Goal: Answer question/provide support

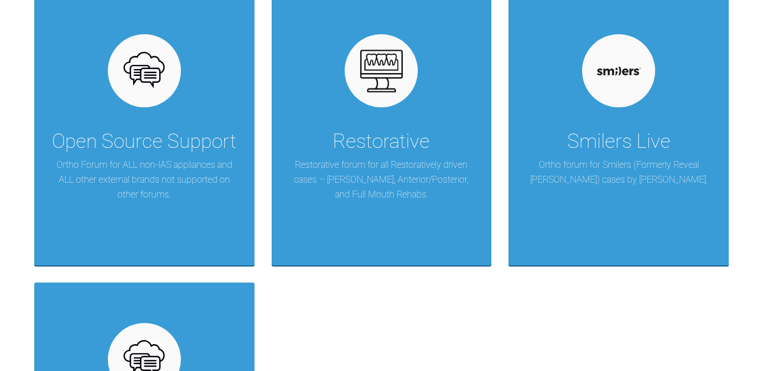
scroll to position [262, 0]
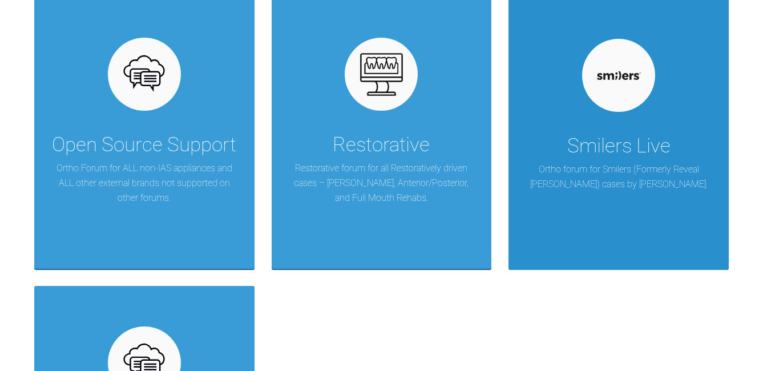
click at [626, 173] on p "Ortho forum for Smilers (Formerly Reveal [PERSON_NAME]) cases by [PERSON_NAME]." at bounding box center [619, 176] width 186 height 29
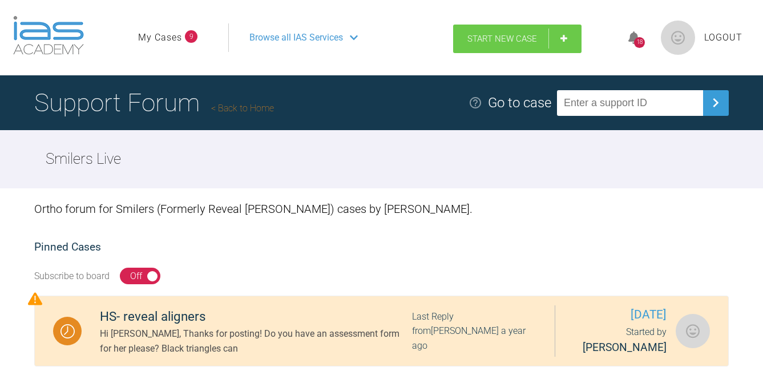
click at [514, 30] on link "Start New Case" at bounding box center [517, 39] width 128 height 29
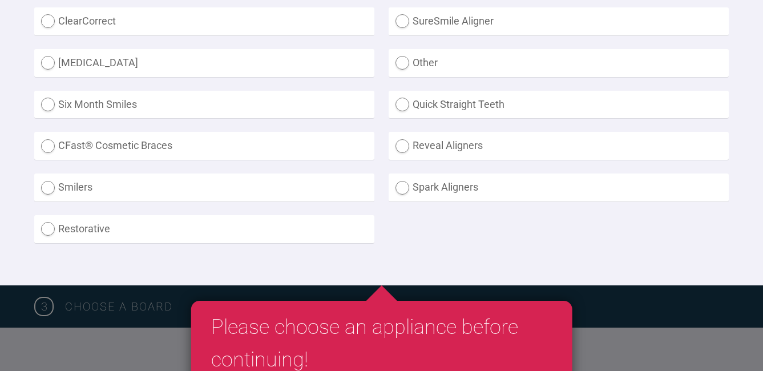
scroll to position [368, 0]
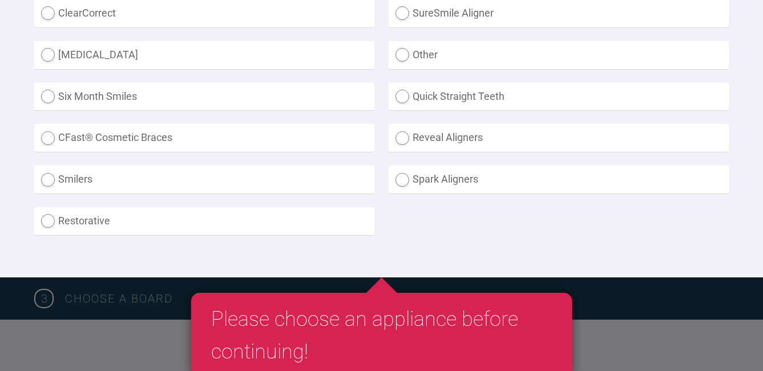
click at [52, 179] on label "Smilers" at bounding box center [204, 180] width 340 height 28
radio input "true"
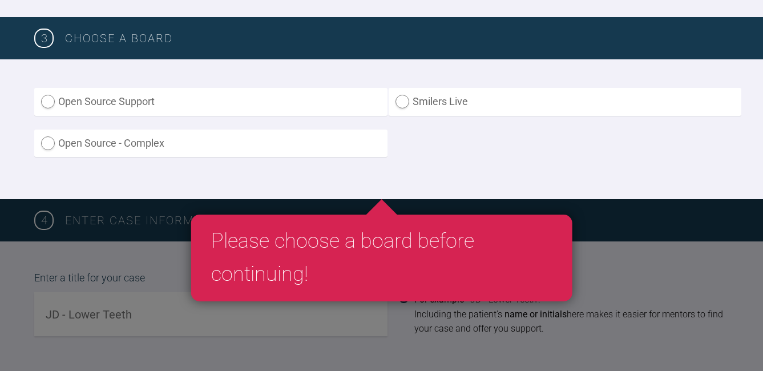
scroll to position [640, 0]
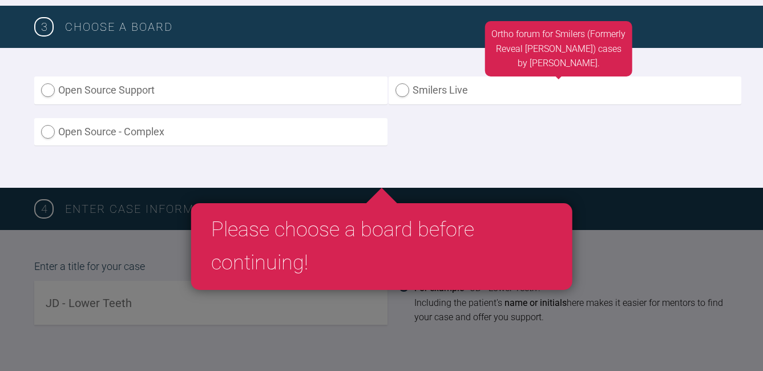
click at [405, 86] on label "Smilers Live" at bounding box center [565, 91] width 353 height 28
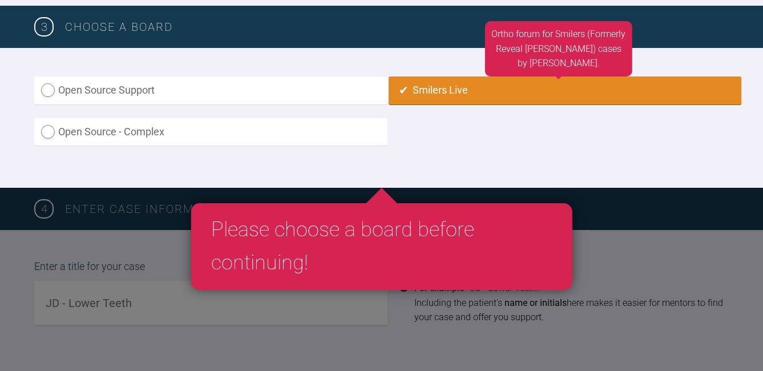
radio input "true"
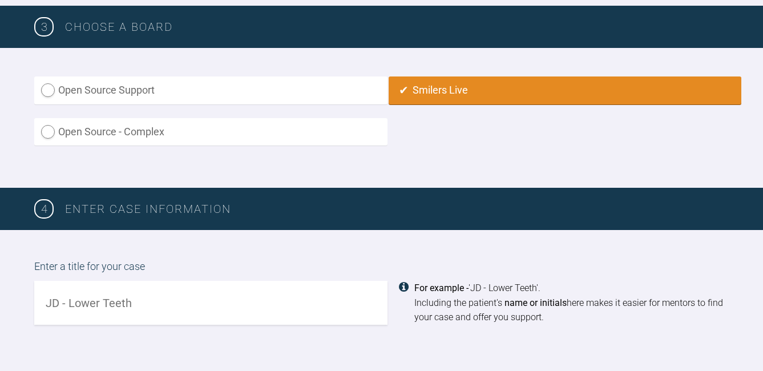
scroll to position [718, 0]
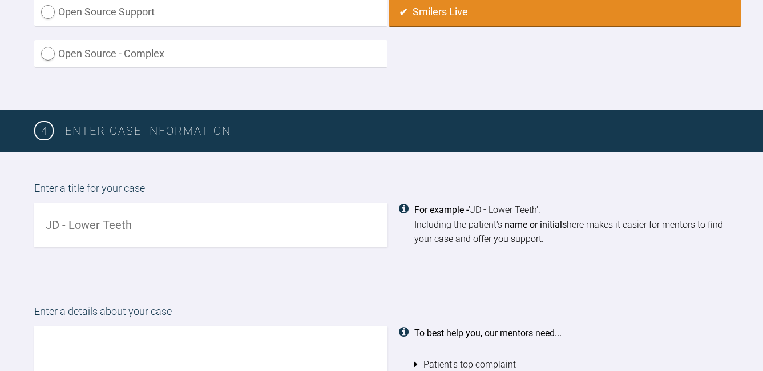
click at [214, 235] on input "text" at bounding box center [210, 225] width 353 height 44
click at [167, 230] on input "HT - lower [MEDICAL_DATA] and |UR2" at bounding box center [210, 225] width 353 height 44
type input "HT - lower [MEDICAL_DATA] and UR2"
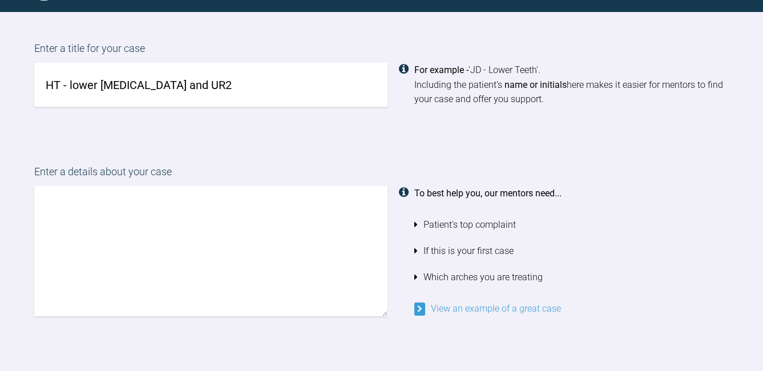
scroll to position [899, 0]
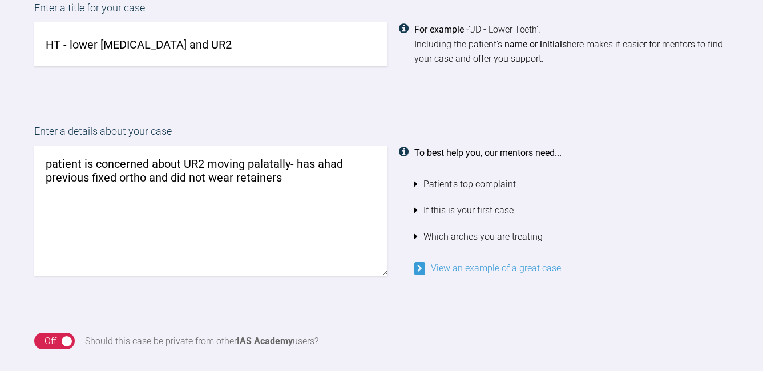
click at [324, 166] on textarea "patient is concerned about UR2 moving palatally- has ahad previous fixed ortho …" at bounding box center [210, 211] width 353 height 130
click at [285, 178] on textarea "patient is concerned about UR2 moving palatally- has had previous fixed ortho a…" at bounding box center [210, 211] width 353 height 130
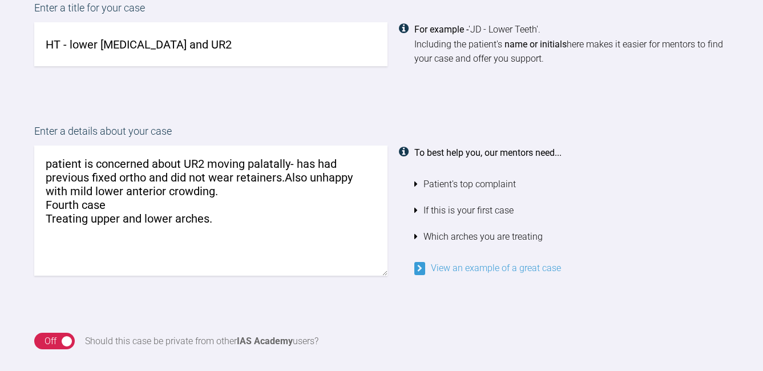
click at [284, 179] on textarea "patient is concerned about UR2 moving palatally- has had previous fixed ortho a…" at bounding box center [210, 211] width 353 height 130
click at [285, 167] on textarea "patient is concerned about UR2 moving palatally- has had previous fixed ortho a…" at bounding box center [210, 211] width 353 height 130
click at [283, 161] on textarea "patient is concerned about UR2 moving palataly- has had previous fixed ortho an…" at bounding box center [210, 211] width 353 height 130
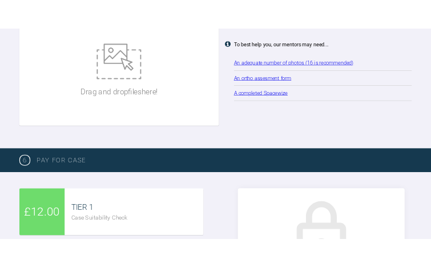
scroll to position [1529, 0]
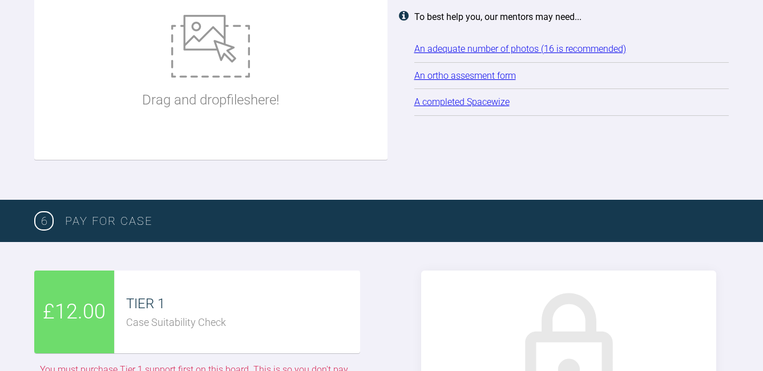
type textarea "patient is concerned about UR2 moving palatally- has had previous fixed ortho a…"
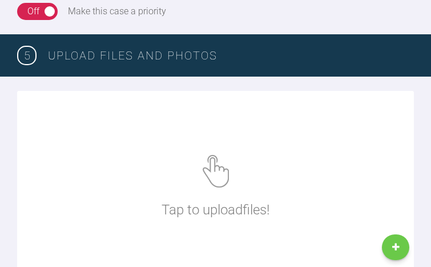
scroll to position [1084, 0]
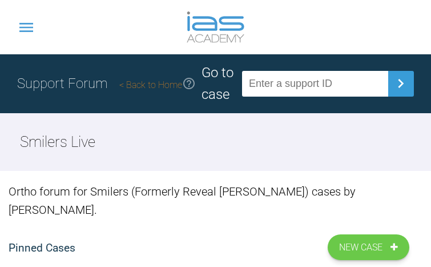
click at [144, 71] on div "Support Forum Back to Home Go to case" at bounding box center [215, 83] width 431 height 59
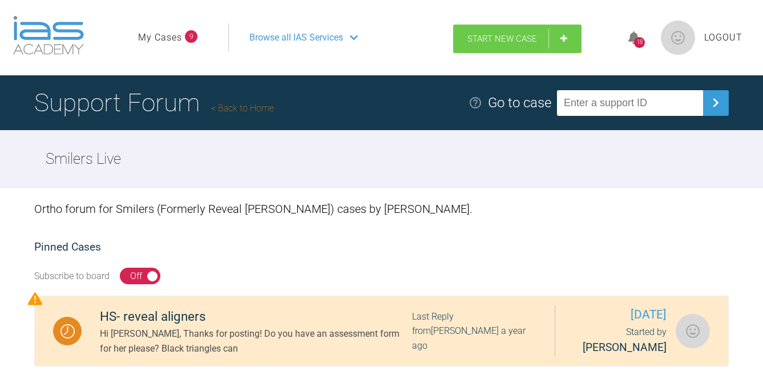
click at [513, 36] on span "Start New Case" at bounding box center [503, 39] width 70 height 10
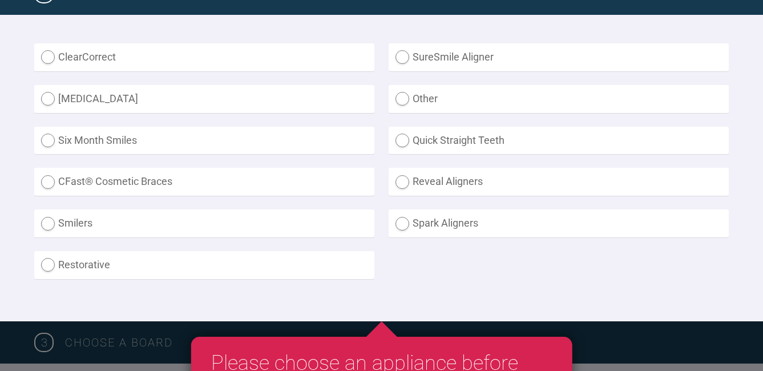
scroll to position [330, 0]
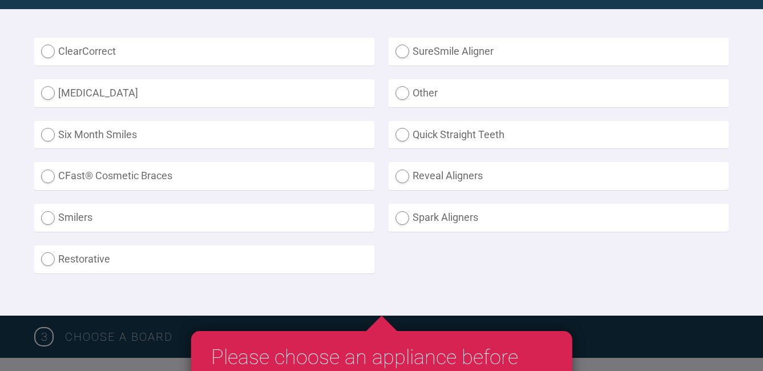
click at [47, 214] on label "Smilers" at bounding box center [204, 218] width 340 height 28
radio input "true"
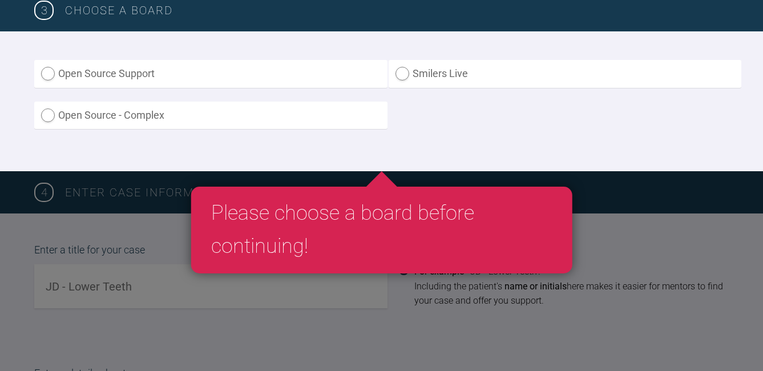
scroll to position [671, 0]
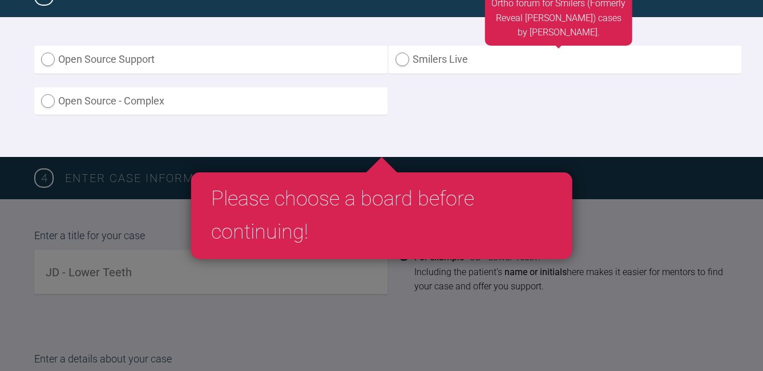
click at [403, 59] on label "Smilers Live" at bounding box center [565, 60] width 353 height 28
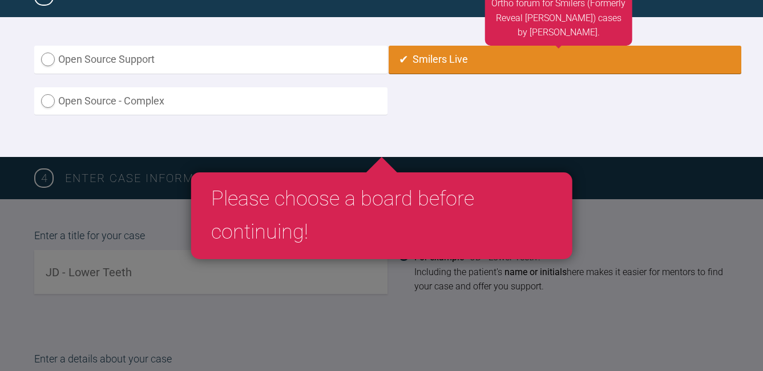
radio input "true"
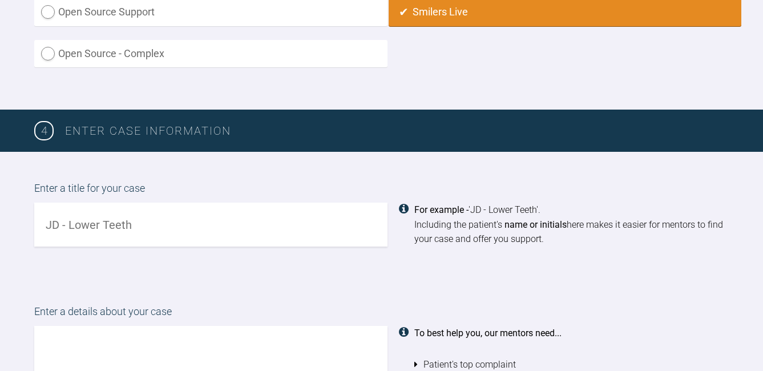
click at [244, 235] on input "text" at bounding box center [210, 225] width 353 height 44
type input "HT - lower [MEDICAL_DATA] and UR2"
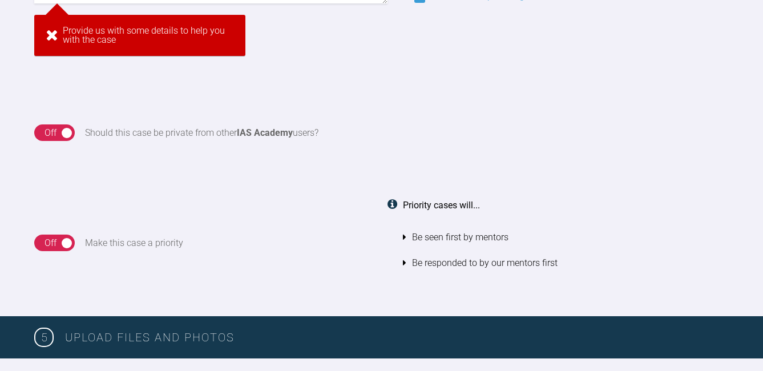
scroll to position [1186, 0]
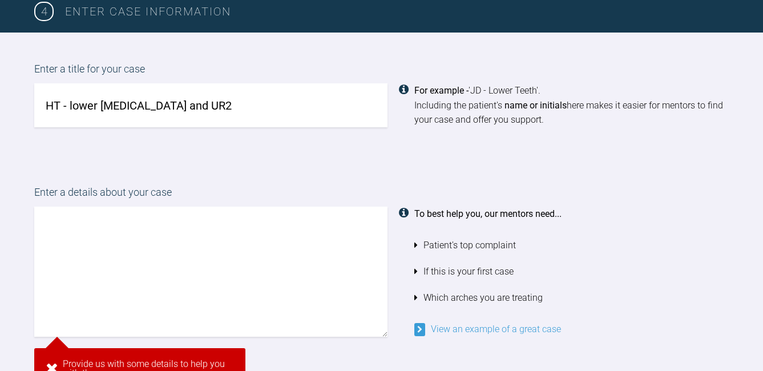
click at [191, 231] on textarea at bounding box center [210, 272] width 353 height 130
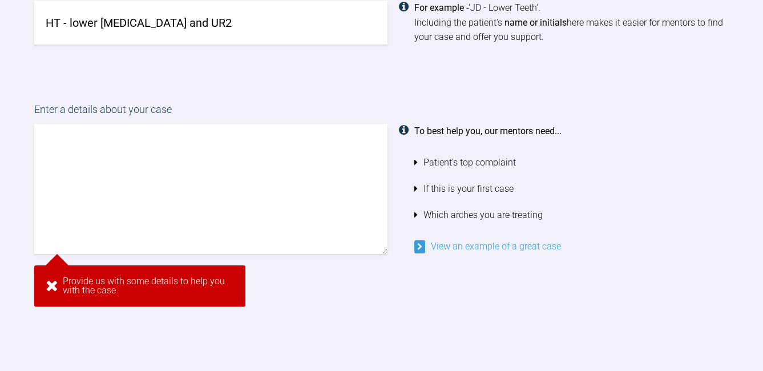
scroll to position [890, 0]
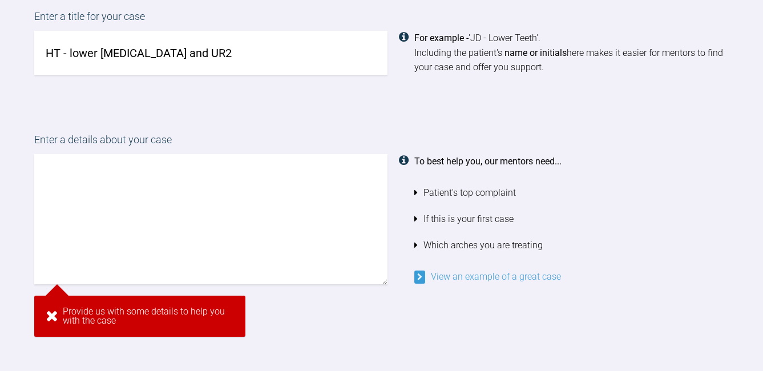
click at [232, 182] on textarea at bounding box center [210, 219] width 353 height 130
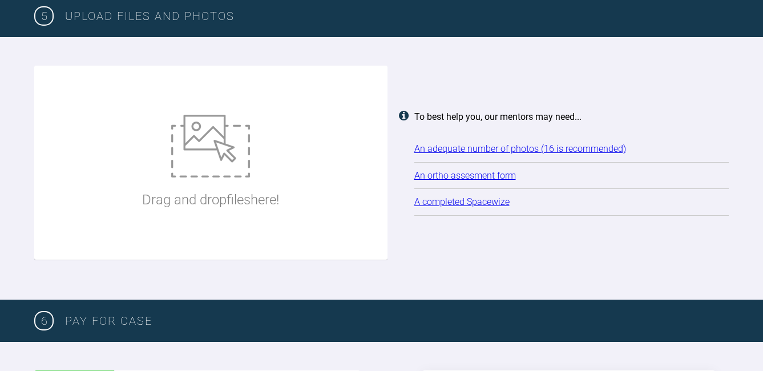
scroll to position [1440, 0]
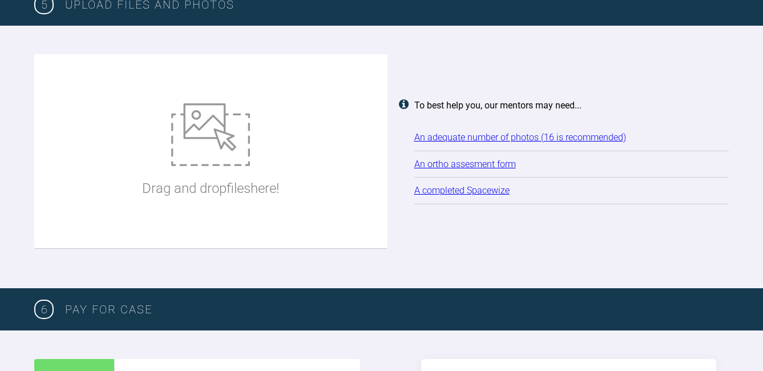
type textarea "patient is unhappy with UR2 moving palatally - had ortho and didn't wear retain…"
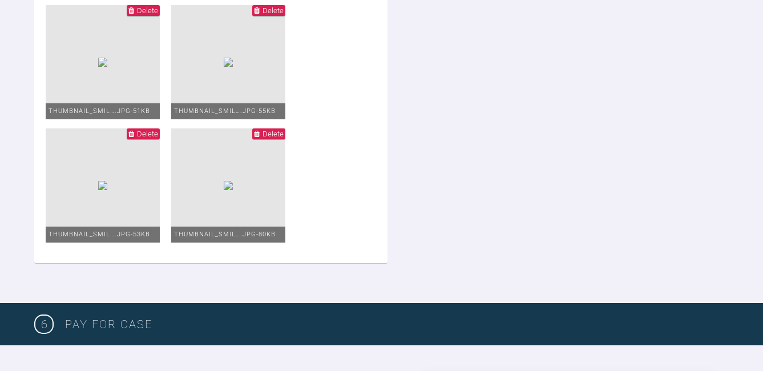
scroll to position [2005, 0]
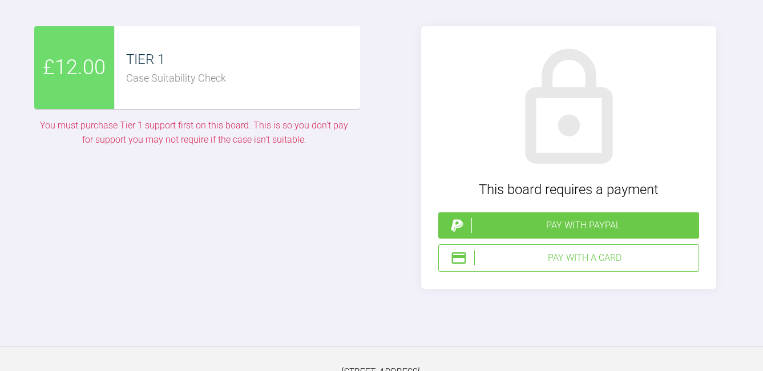
scroll to position [2385, 0]
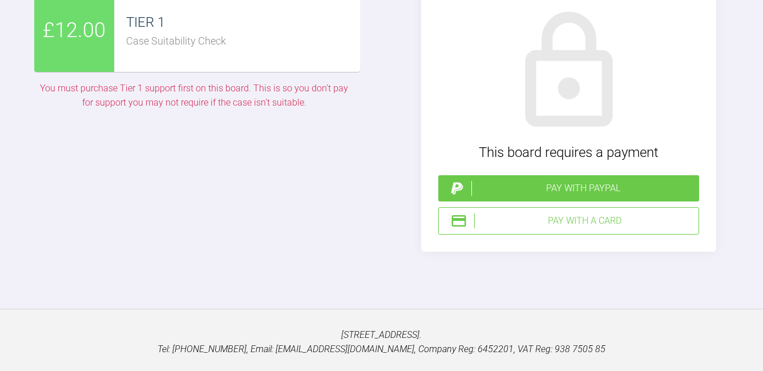
click at [568, 220] on div "Pay with a Card" at bounding box center [584, 221] width 220 height 15
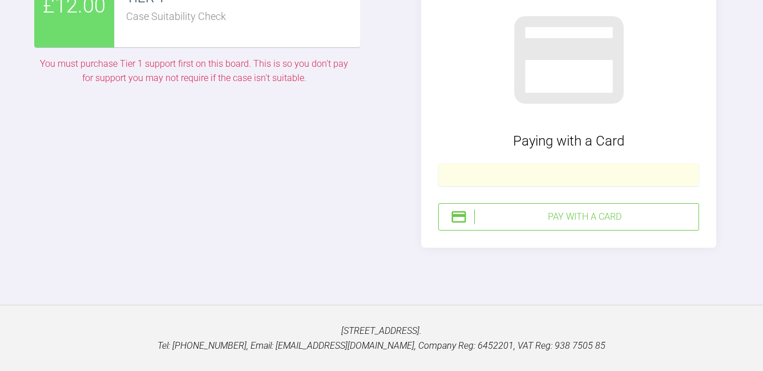
scroll to position [2448, 0]
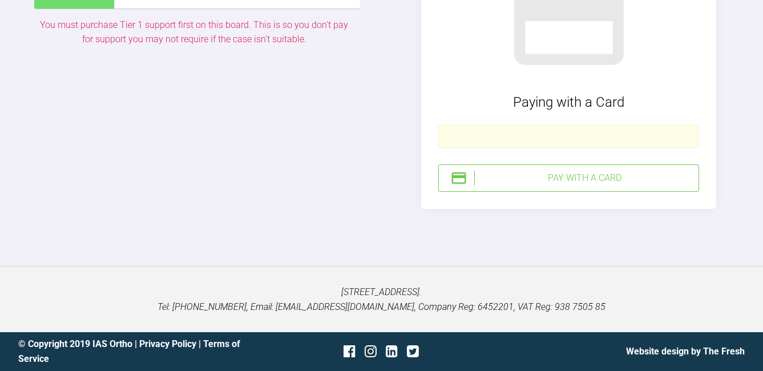
click at [553, 178] on div "Pay with a Card" at bounding box center [584, 178] width 220 height 15
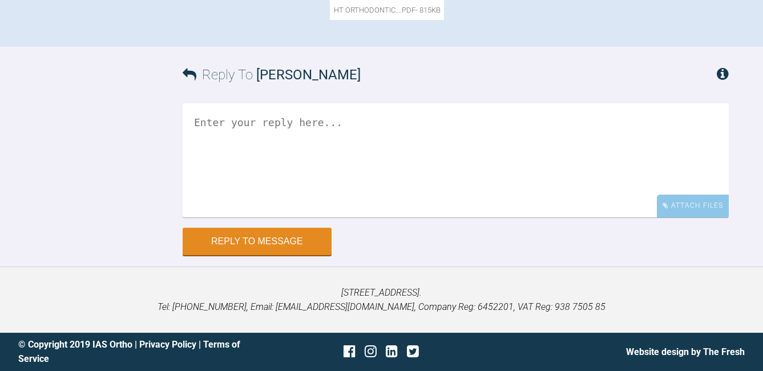
scroll to position [783, 0]
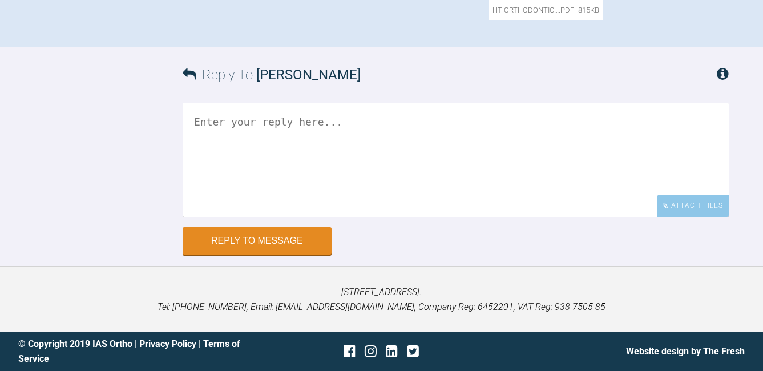
click at [261, 124] on textarea at bounding box center [456, 160] width 546 height 114
paste textarea "[URL][DOMAIN_NAME]"
click at [191, 123] on textarea "[URL][DOMAIN_NAME]" at bounding box center [456, 160] width 546 height 114
click at [199, 118] on textarea "[URL][DOMAIN_NAME]" at bounding box center [456, 160] width 546 height 114
click at [501, 141] on textarea "Smilers plan 1 [URL][DOMAIN_NAME]" at bounding box center [456, 160] width 546 height 114
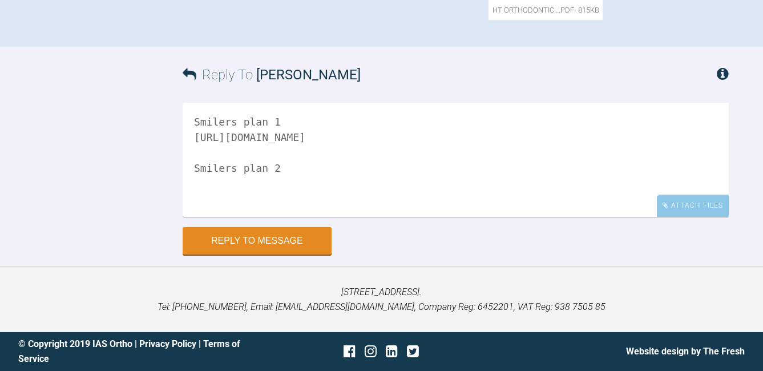
paste textarea "[URL][DOMAIN_NAME]"
click at [212, 152] on textarea "Smilers plan 1 [URL][DOMAIN_NAME] Smilers plan 2 [URL][DOMAIN_NAME]" at bounding box center [456, 160] width 546 height 114
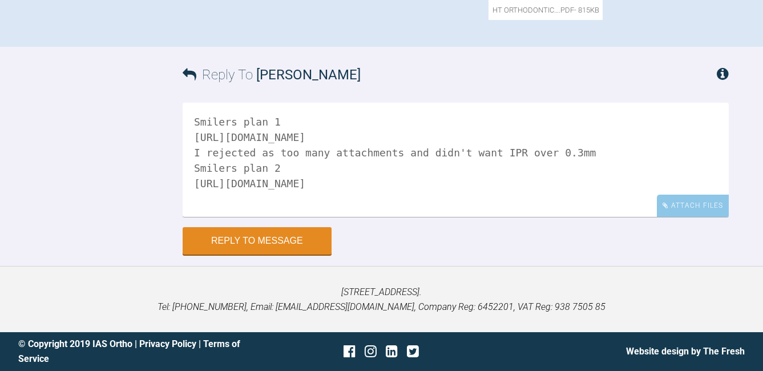
click at [194, 123] on textarea "Smilers plan 1 [URL][DOMAIN_NAME] I rejected as too many attachments and didn't…" at bounding box center [456, 160] width 546 height 114
click at [199, 118] on textarea "Smilers plan 1 [URL][DOMAIN_NAME] I rejected as too many attachments and didn't…" at bounding box center [456, 160] width 546 height 114
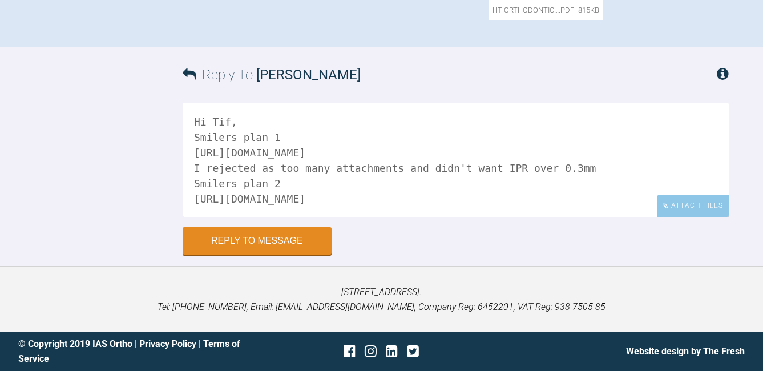
click at [508, 198] on textarea "Hi Tif, Smilers plan 1 [URL][DOMAIN_NAME] I rejected as too many attachments an…" at bounding box center [456, 160] width 546 height 114
click at [508, 185] on textarea "Hi Tif, Smilers plan 1 [URL][DOMAIN_NAME] I rejected as too many attachments an…" at bounding box center [456, 160] width 546 height 114
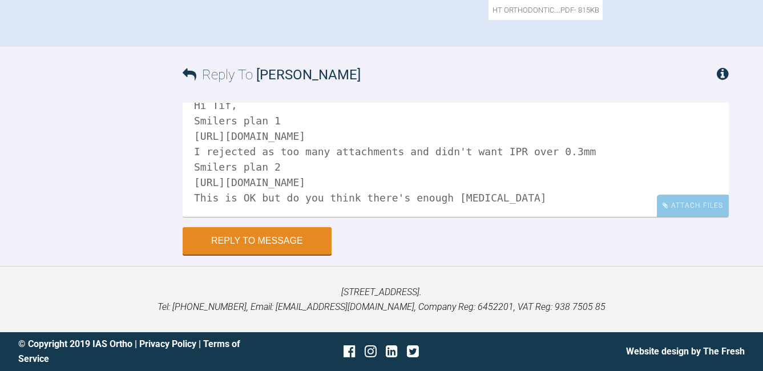
scroll to position [32, 0]
drag, startPoint x: 365, startPoint y: 199, endPoint x: 496, endPoint y: 206, distance: 131.5
click at [496, 206] on textarea "Hi Tif, Smilers plan 1 [URL][DOMAIN_NAME] I rejected as too many attachments an…" at bounding box center [456, 160] width 546 height 114
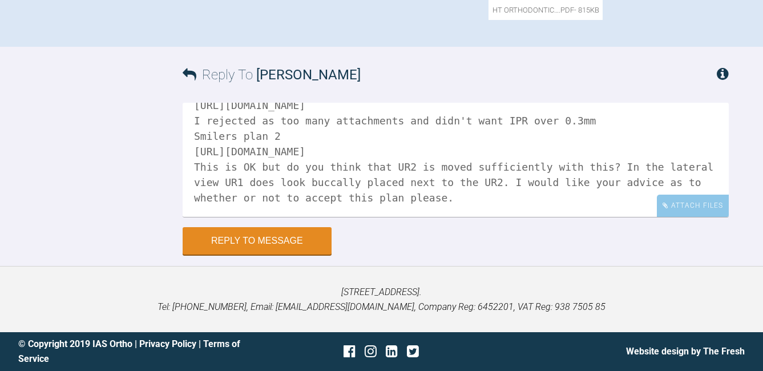
scroll to position [50, 0]
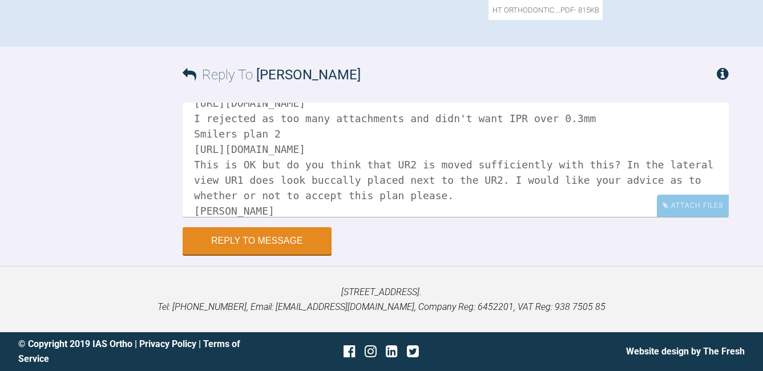
type textarea "Hi Tif, Smilers plan 1 [URL][DOMAIN_NAME] I rejected as too many attachments an…"
click at [282, 239] on button "Reply to Message" at bounding box center [257, 241] width 149 height 27
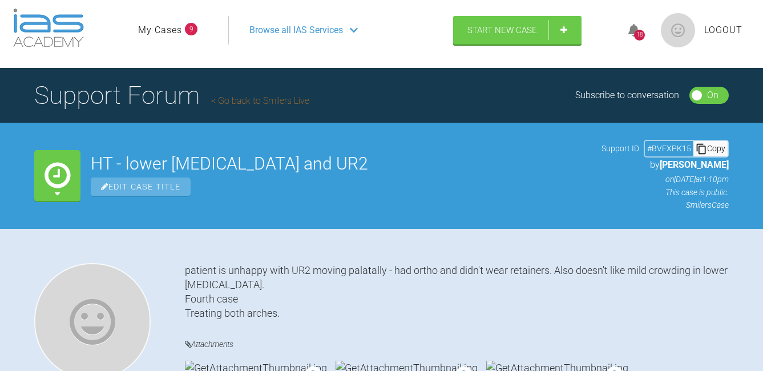
scroll to position [0, 0]
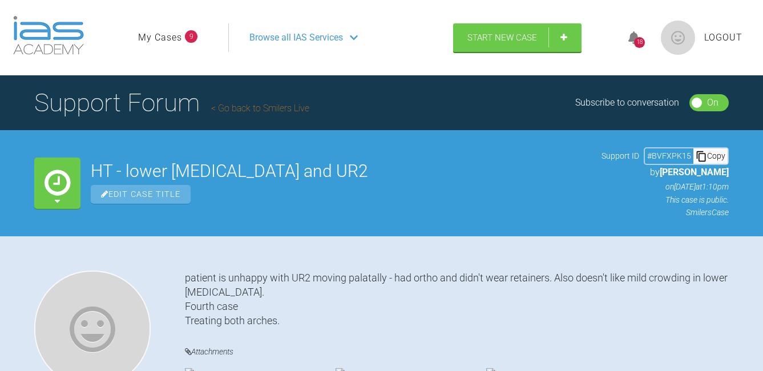
click at [729, 34] on span "Logout" at bounding box center [724, 37] width 38 height 15
